Goal: Find specific page/section: Find specific page/section

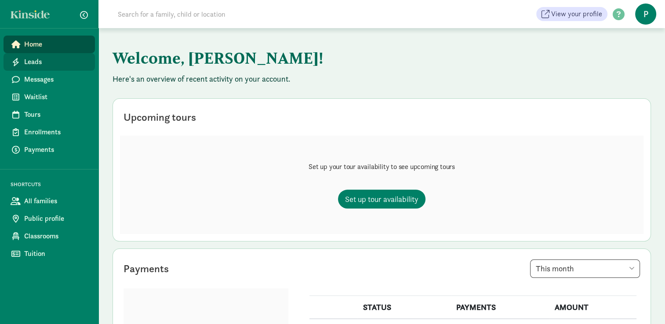
click at [42, 59] on span "Leads" at bounding box center [56, 62] width 64 height 11
